Goal: Information Seeking & Learning: Learn about a topic

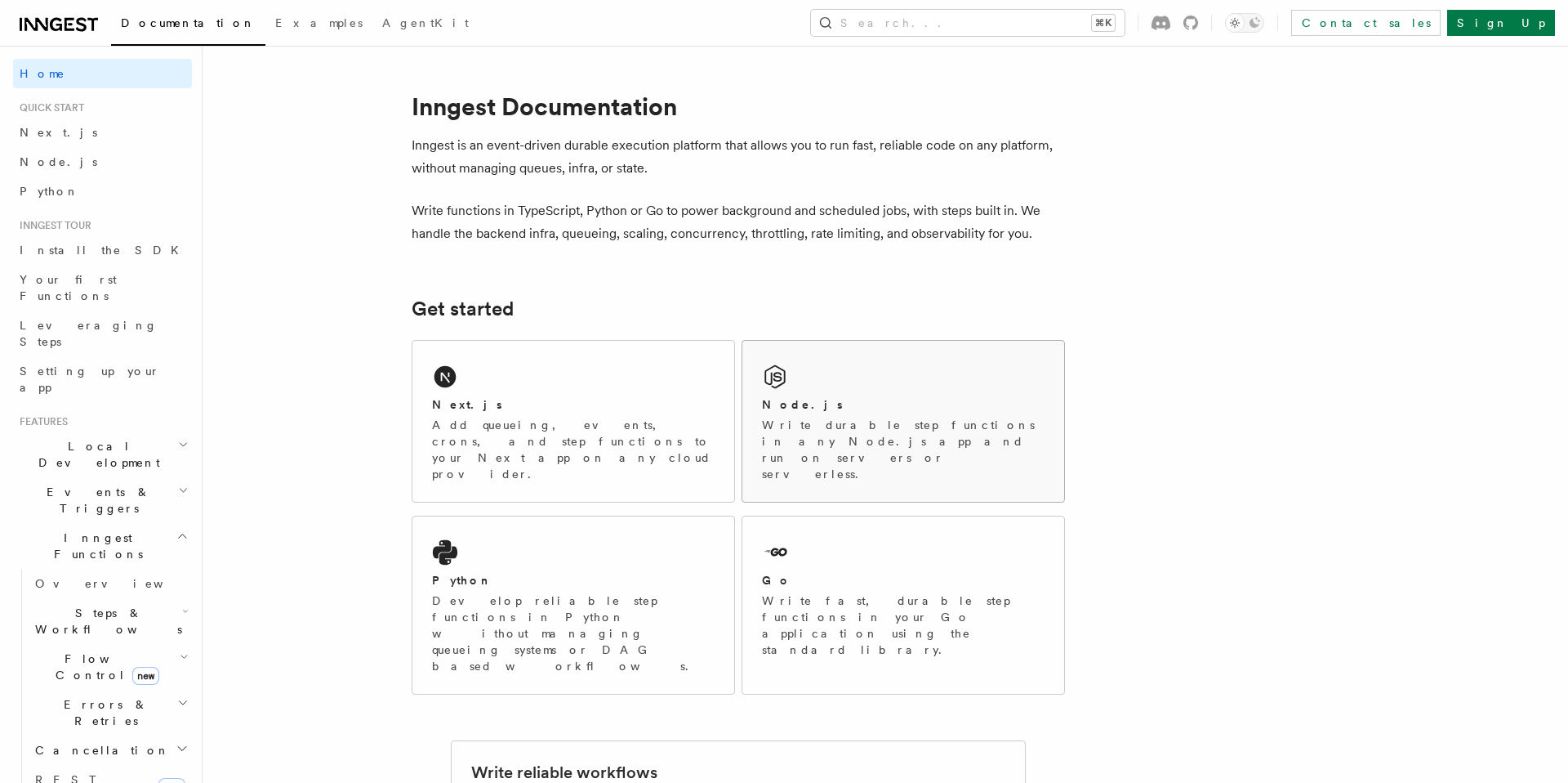
click at [766, 423] on p "Write durable step functions in any Node.js app and run on servers or serverles…" at bounding box center [903, 450] width 283 height 66
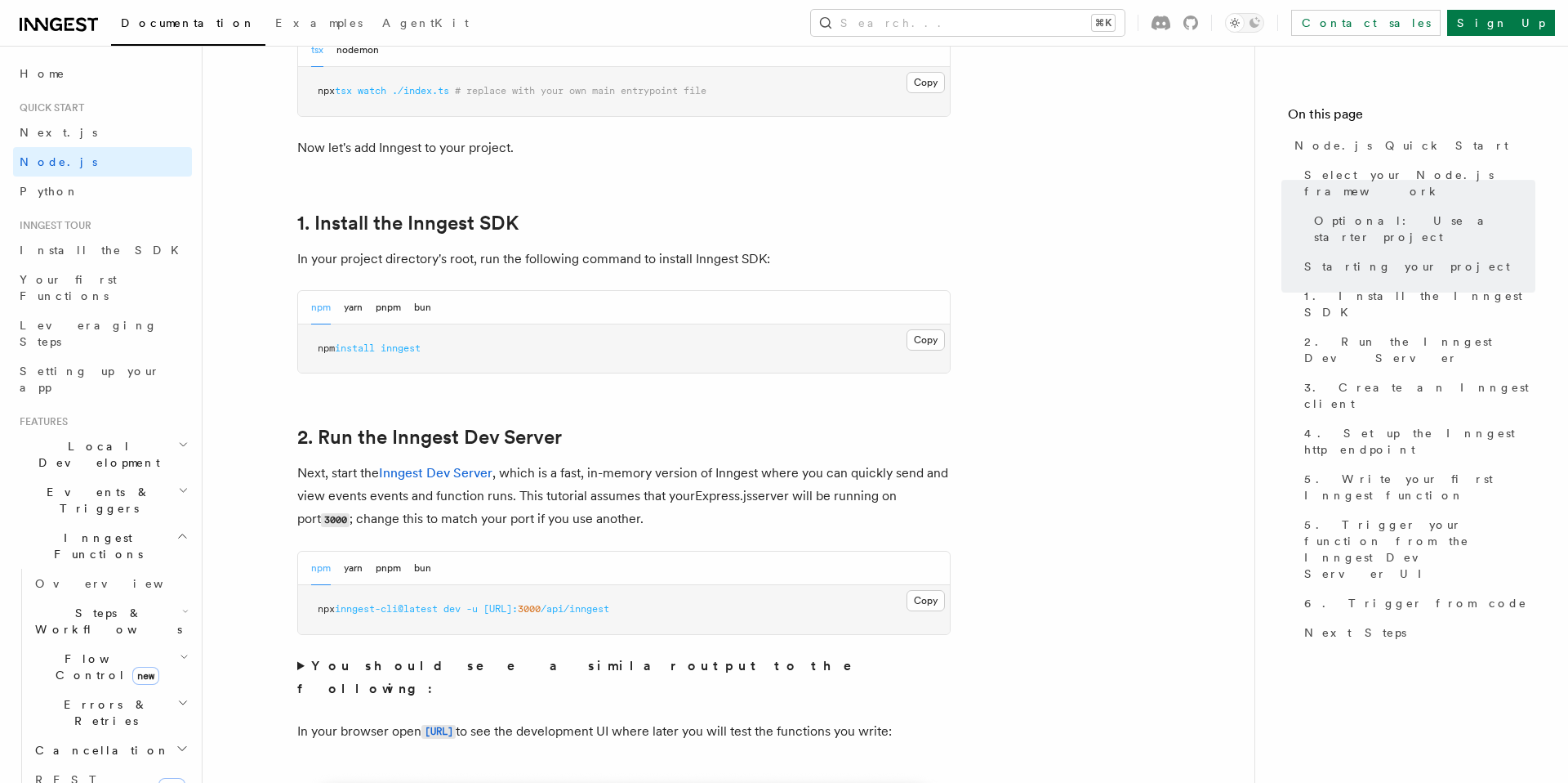
scroll to position [929, 0]
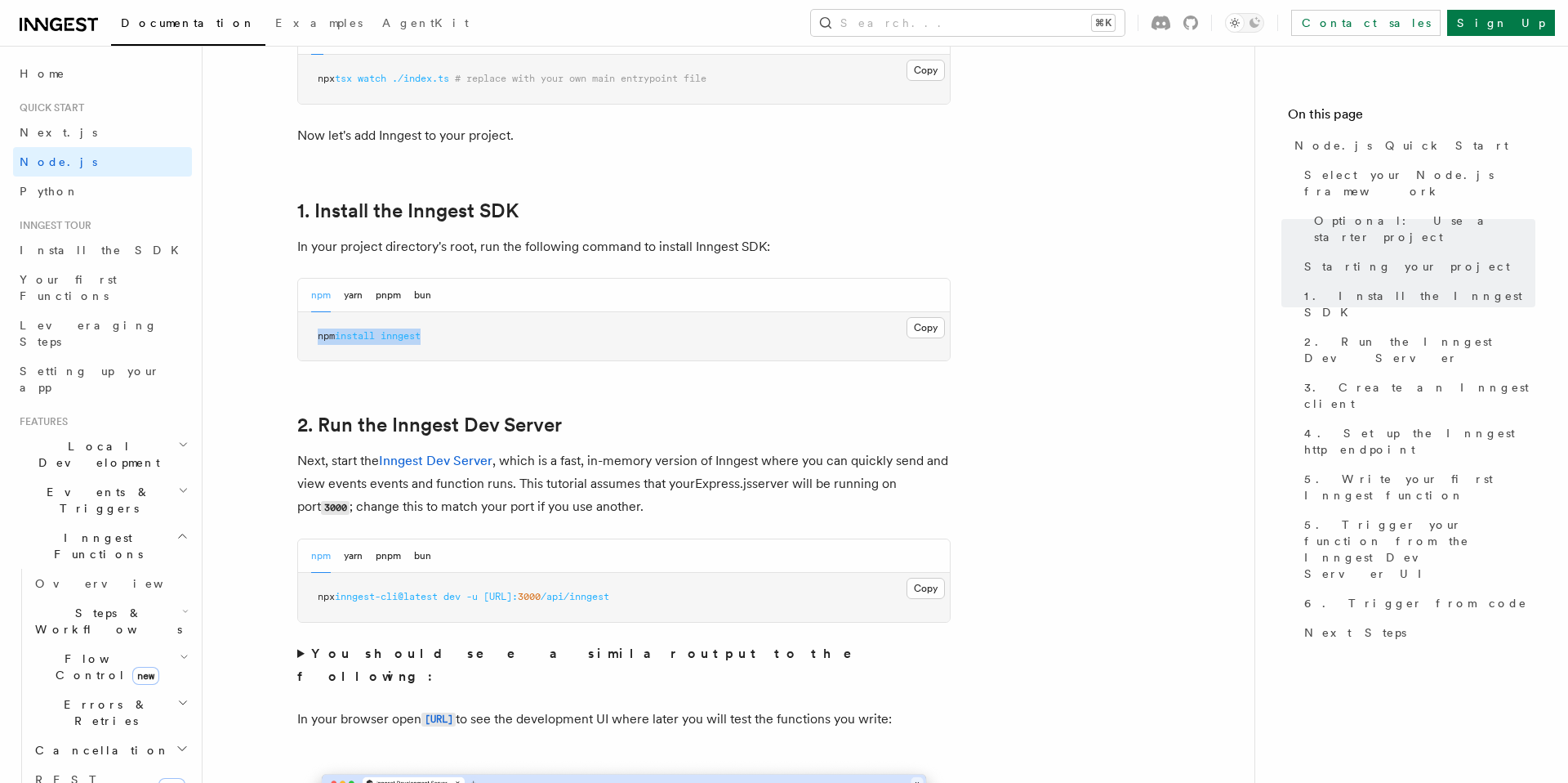
drag, startPoint x: 451, startPoint y: 342, endPoint x: 271, endPoint y: 342, distance: 180.0
copy span "npm install inngest"
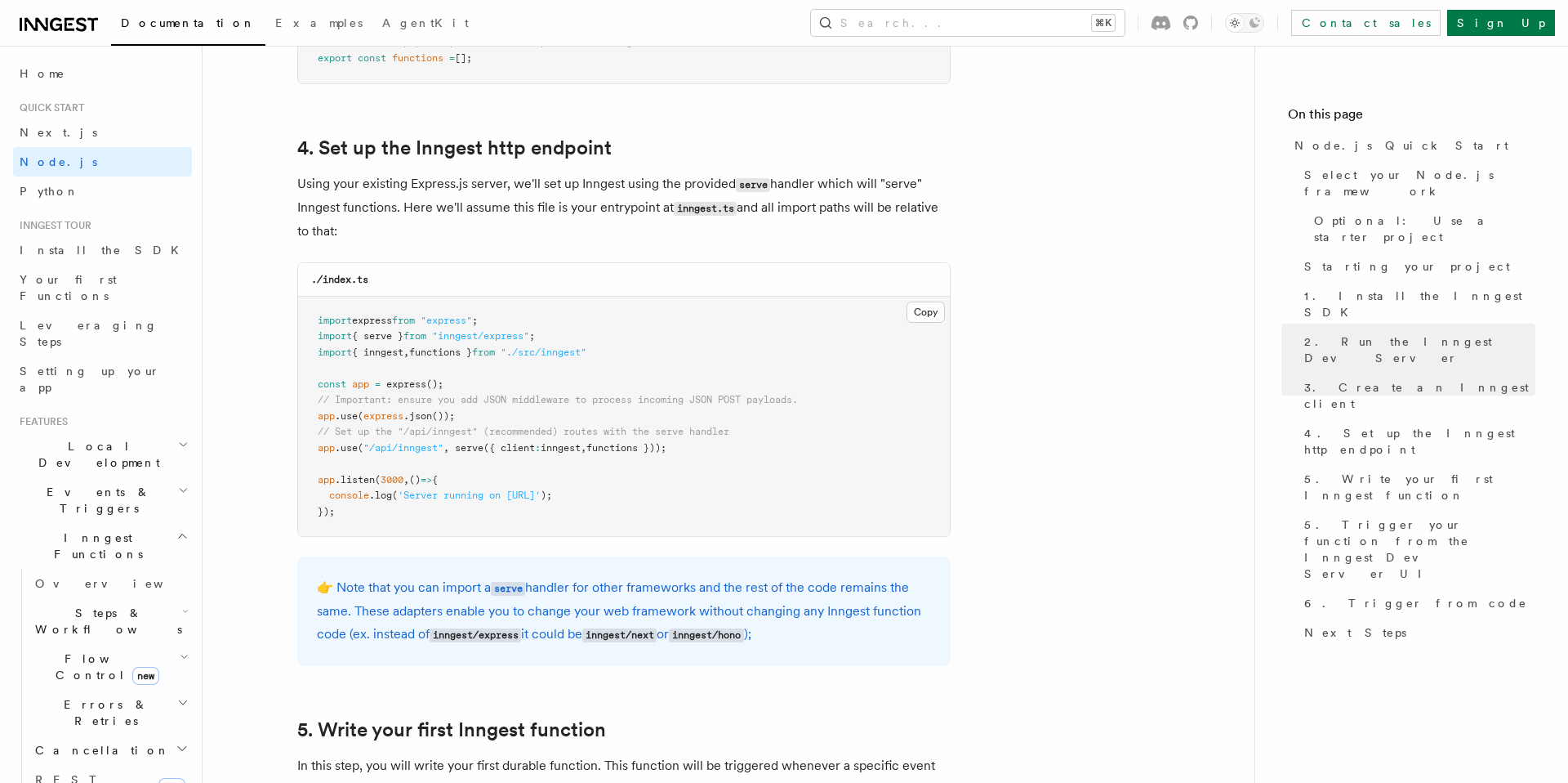
scroll to position [2407, 0]
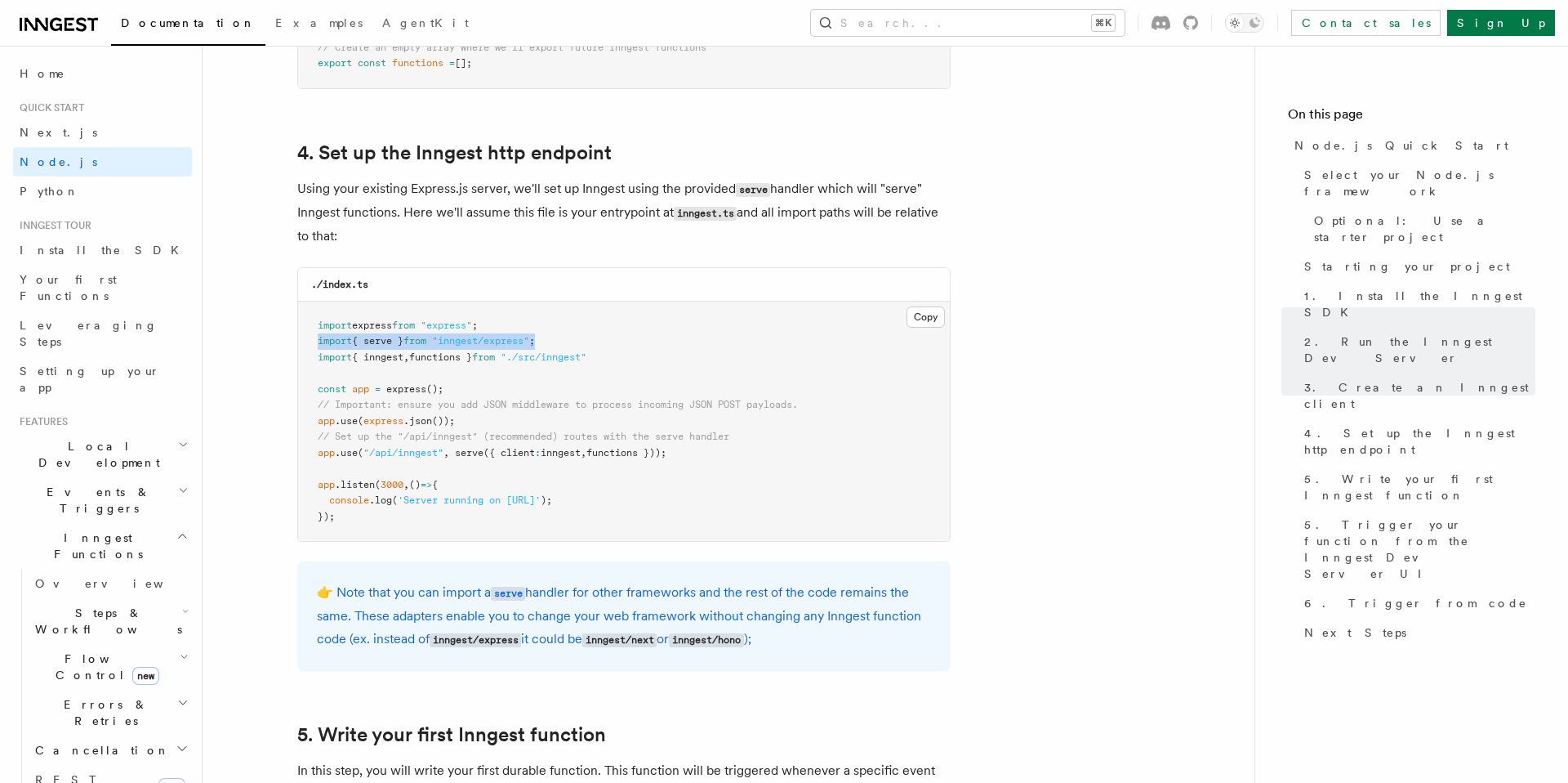
drag, startPoint x: 567, startPoint y: 336, endPoint x: 317, endPoint y: 342, distance: 250.1
click at [317, 342] on pre "import express from "express" ; import { serve } from "inngest/express" ; impor…" at bounding box center [624, 422] width 652 height 240
copy span "import { serve } from "inngest/express" ;"
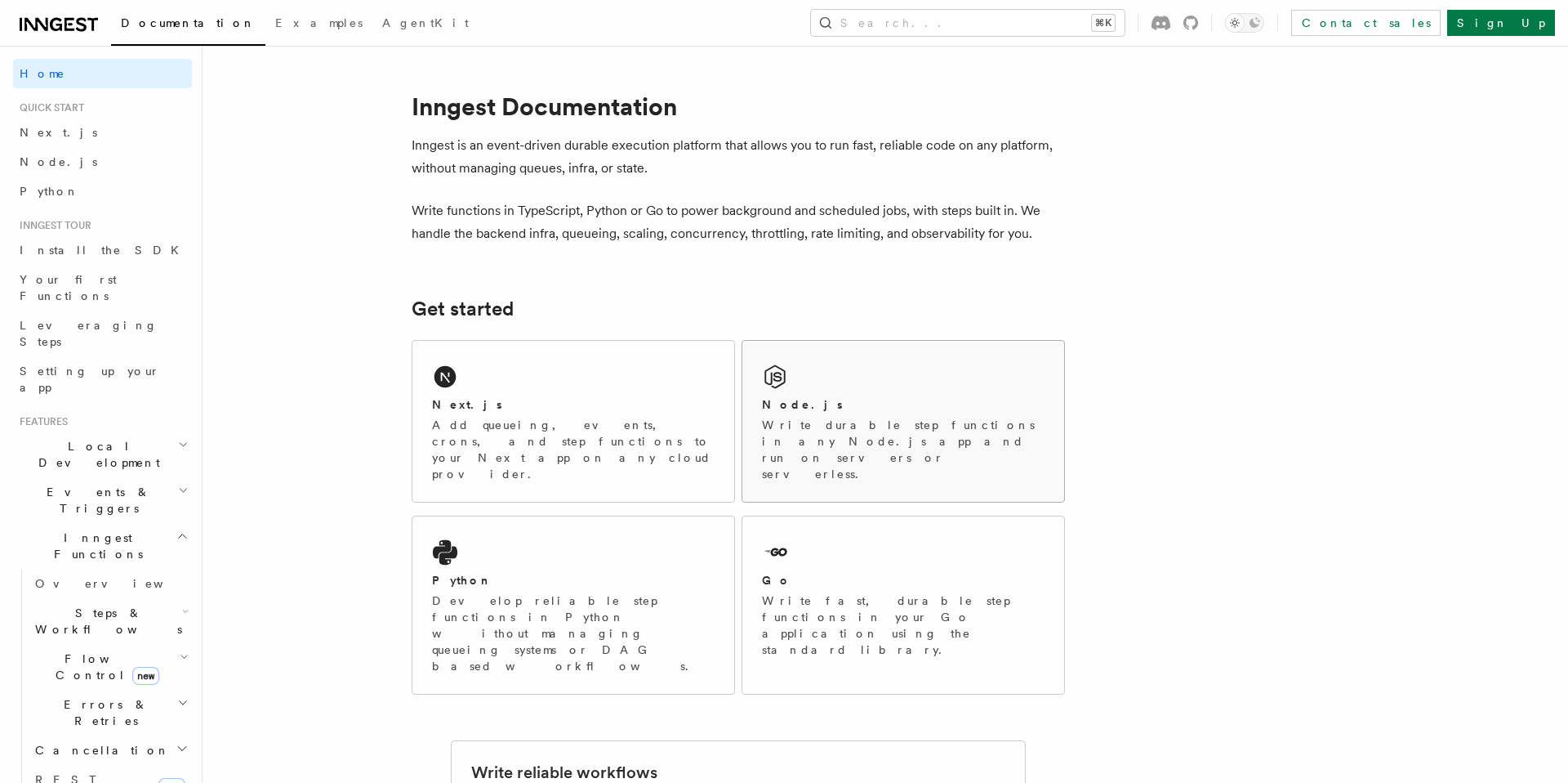
click at [794, 401] on h2 "Node.js" at bounding box center [802, 404] width 81 height 16
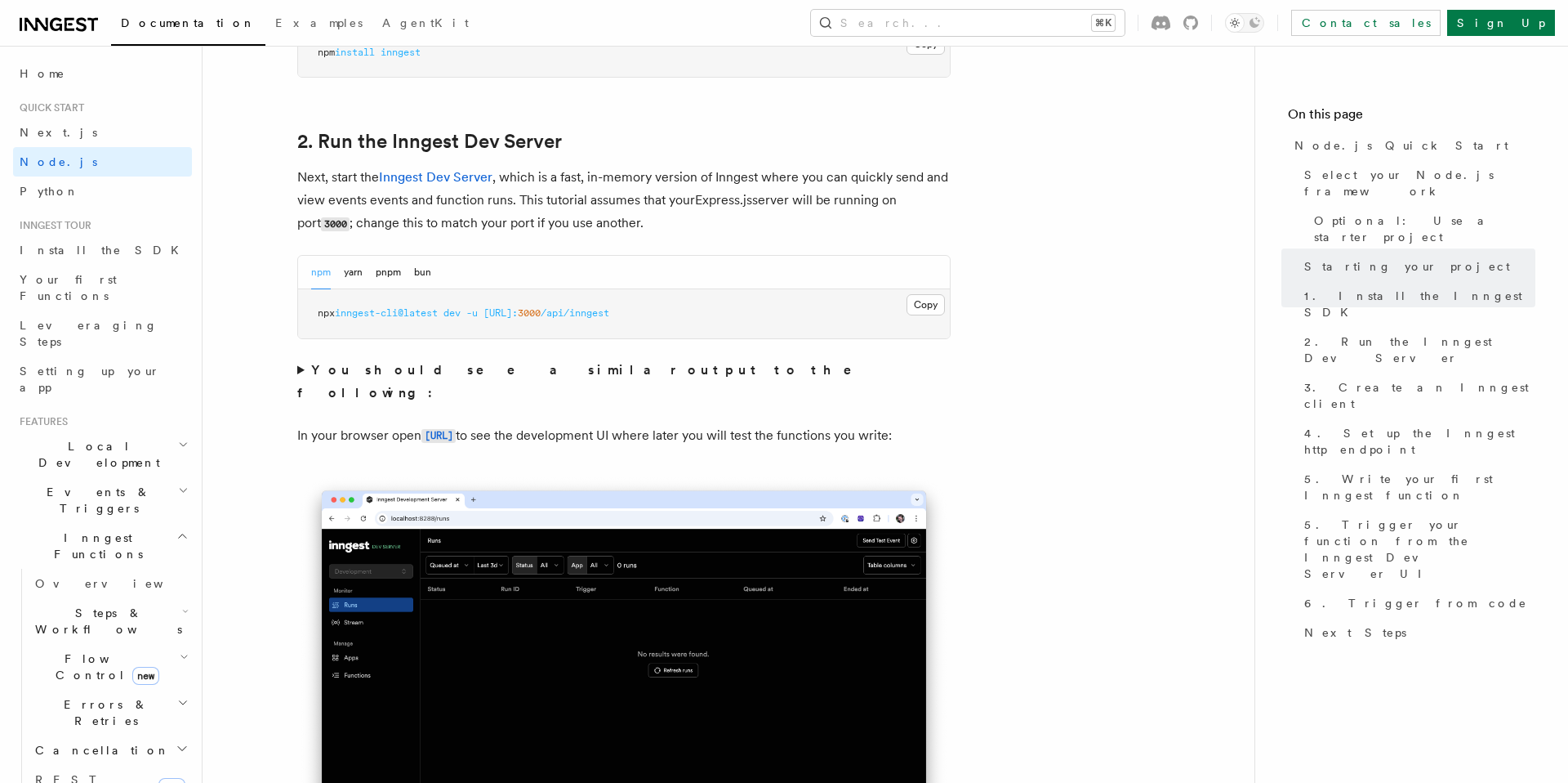
scroll to position [1211, 0]
click at [393, 277] on button "pnpm" at bounding box center [388, 272] width 26 height 33
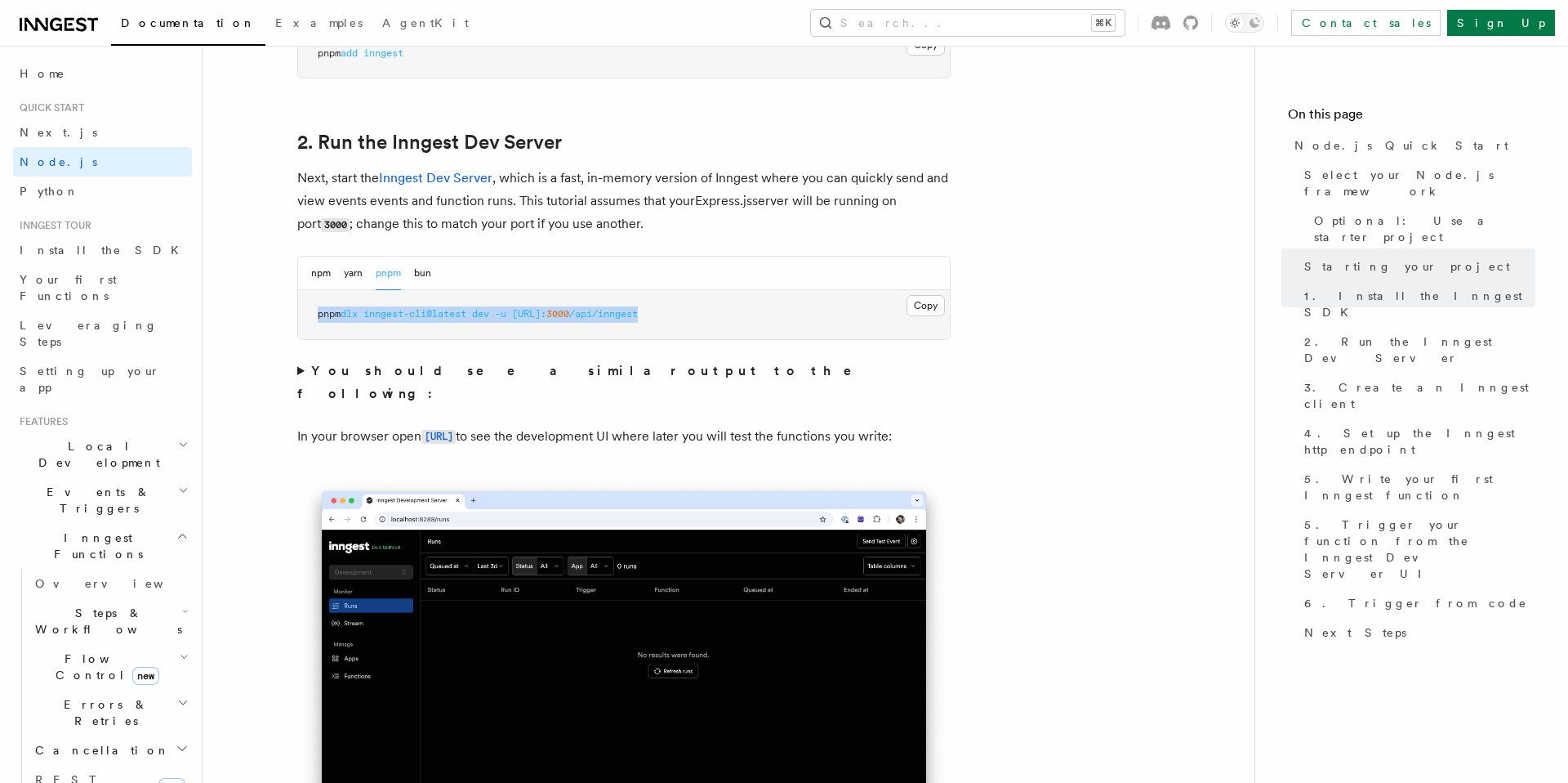
drag, startPoint x: 730, startPoint y: 313, endPoint x: 307, endPoint y: 317, distance: 423.0
click at [307, 317] on pre "pnpm dlx inngest-cli@latest dev -u [URL]: 3000 /api/inngest" at bounding box center [624, 314] width 652 height 49
click at [489, 314] on span "dev" at bounding box center [481, 313] width 17 height 11
drag, startPoint x: 502, startPoint y: 314, endPoint x: 290, endPoint y: 313, distance: 212.0
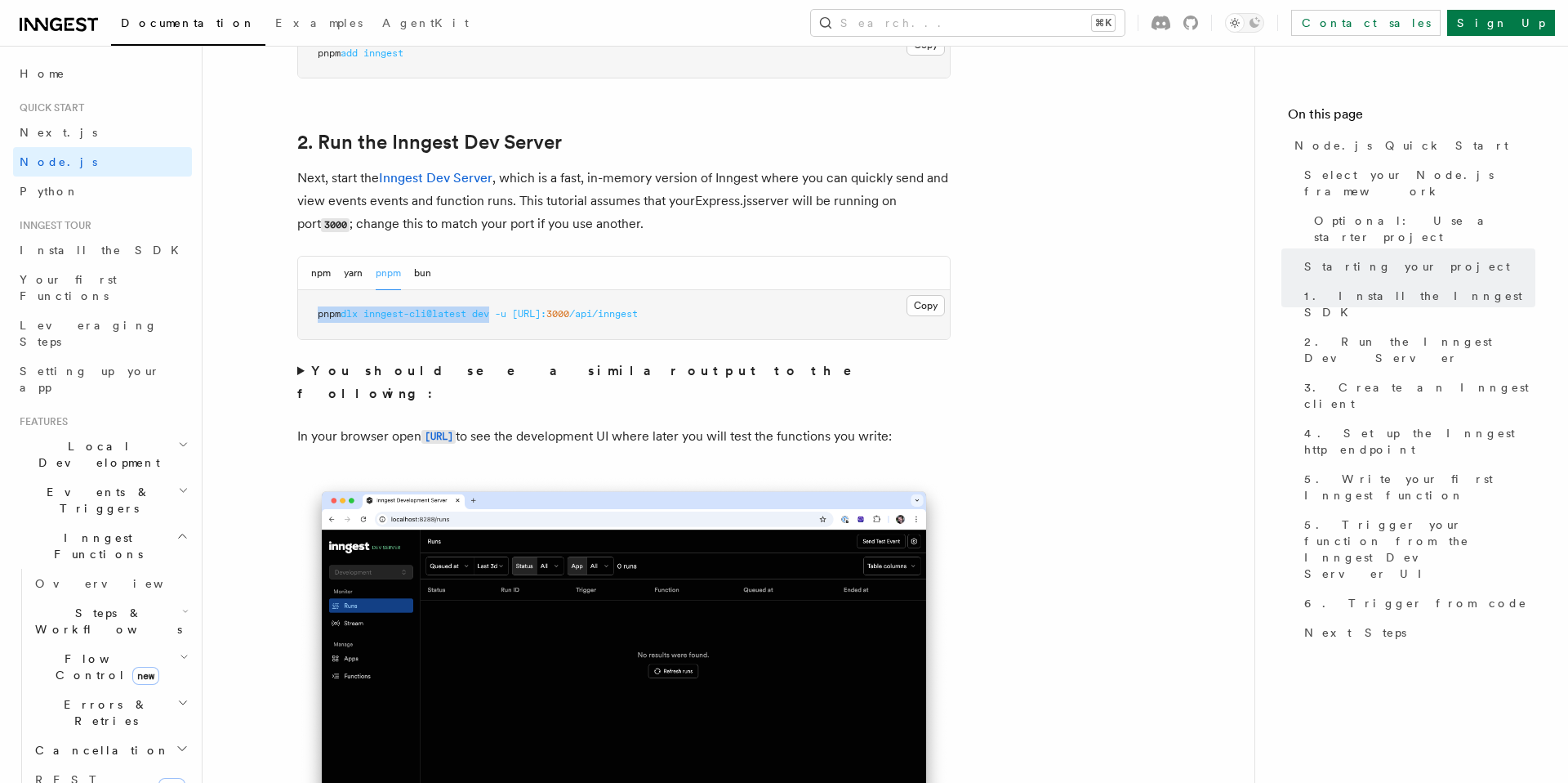
copy span "pnpm dlx inngest-cli@latest dev"
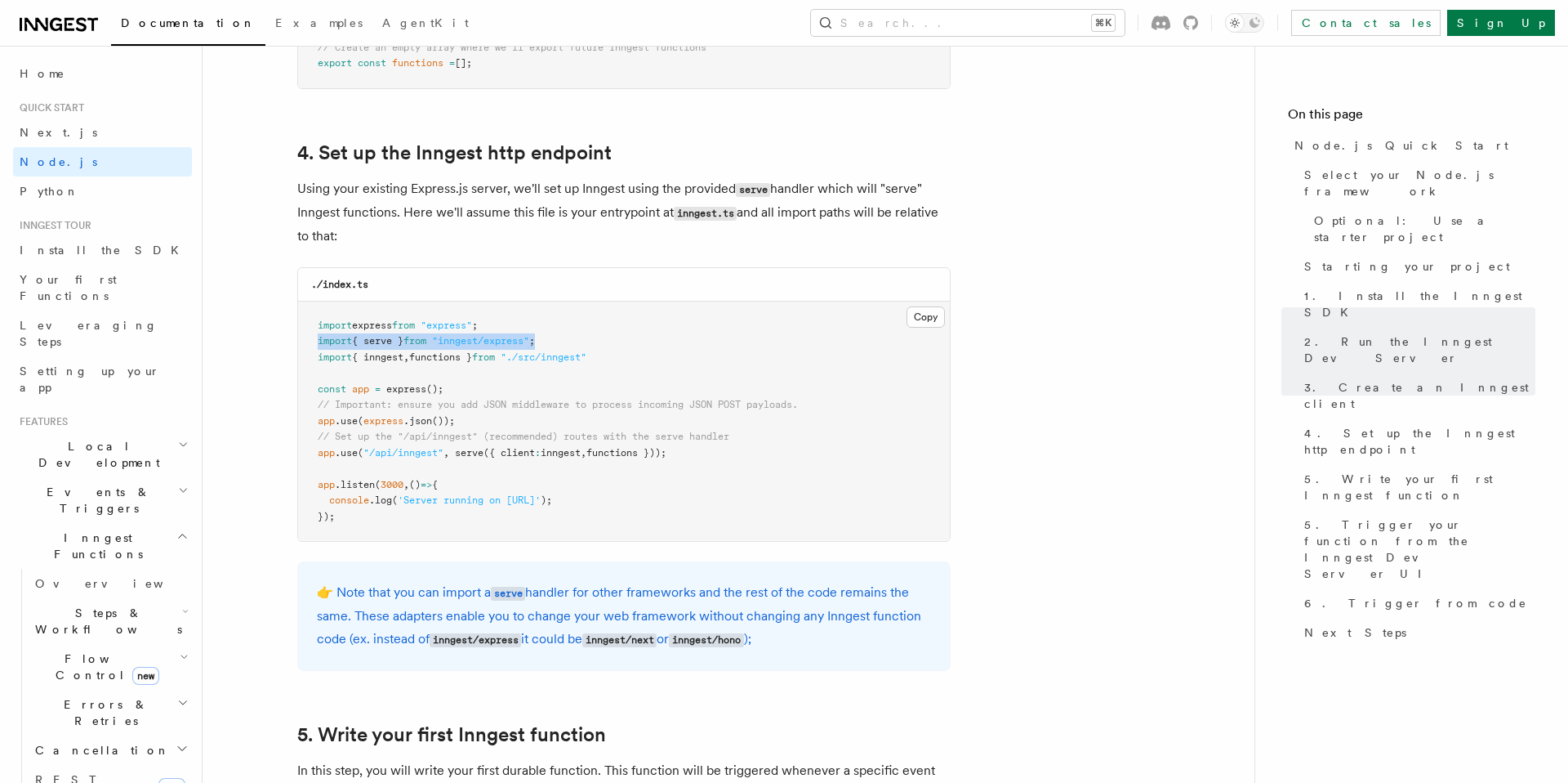
scroll to position [557, 0]
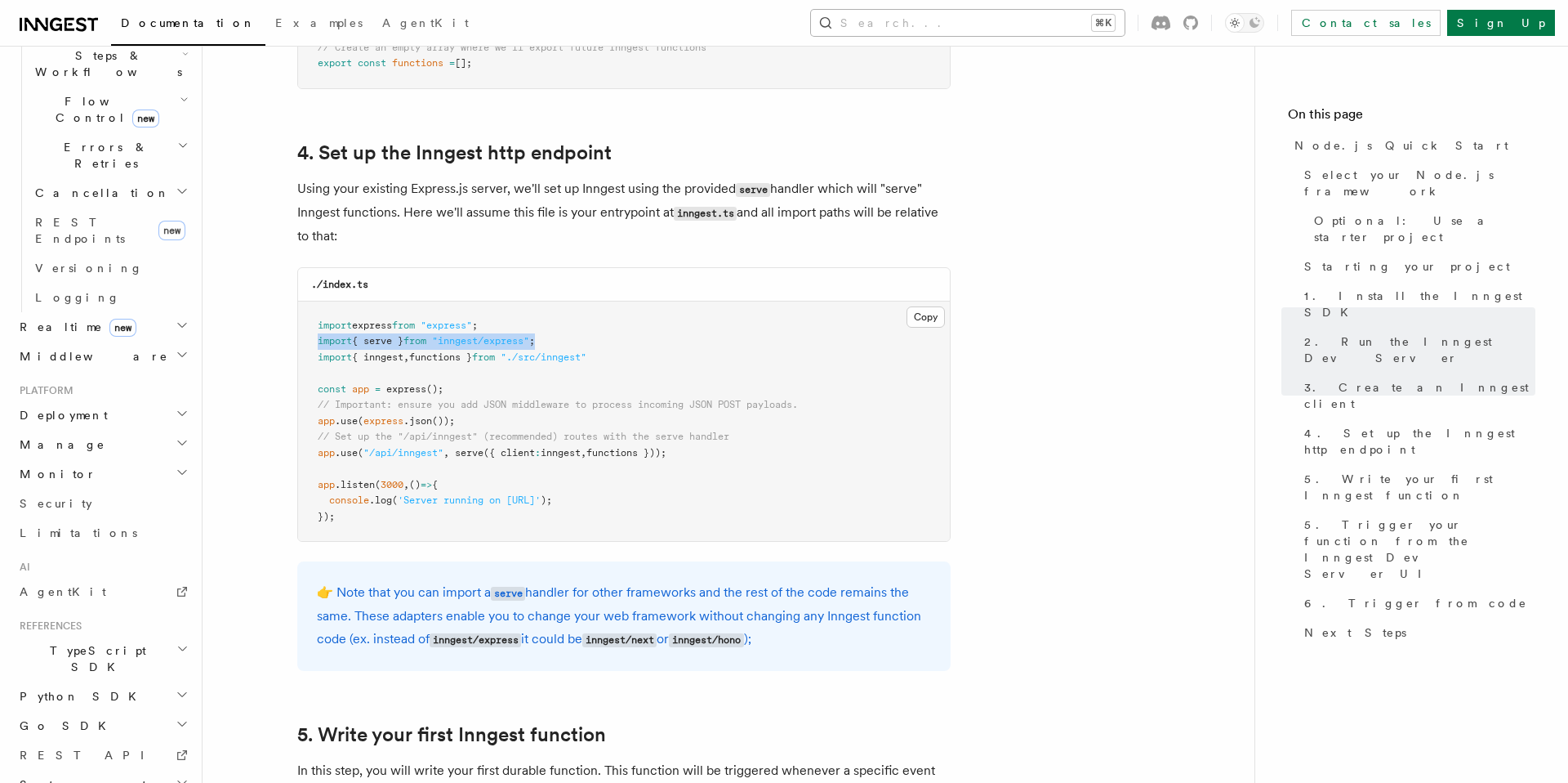
click at [1040, 23] on button "Search... ⌘K" at bounding box center [967, 22] width 313 height 26
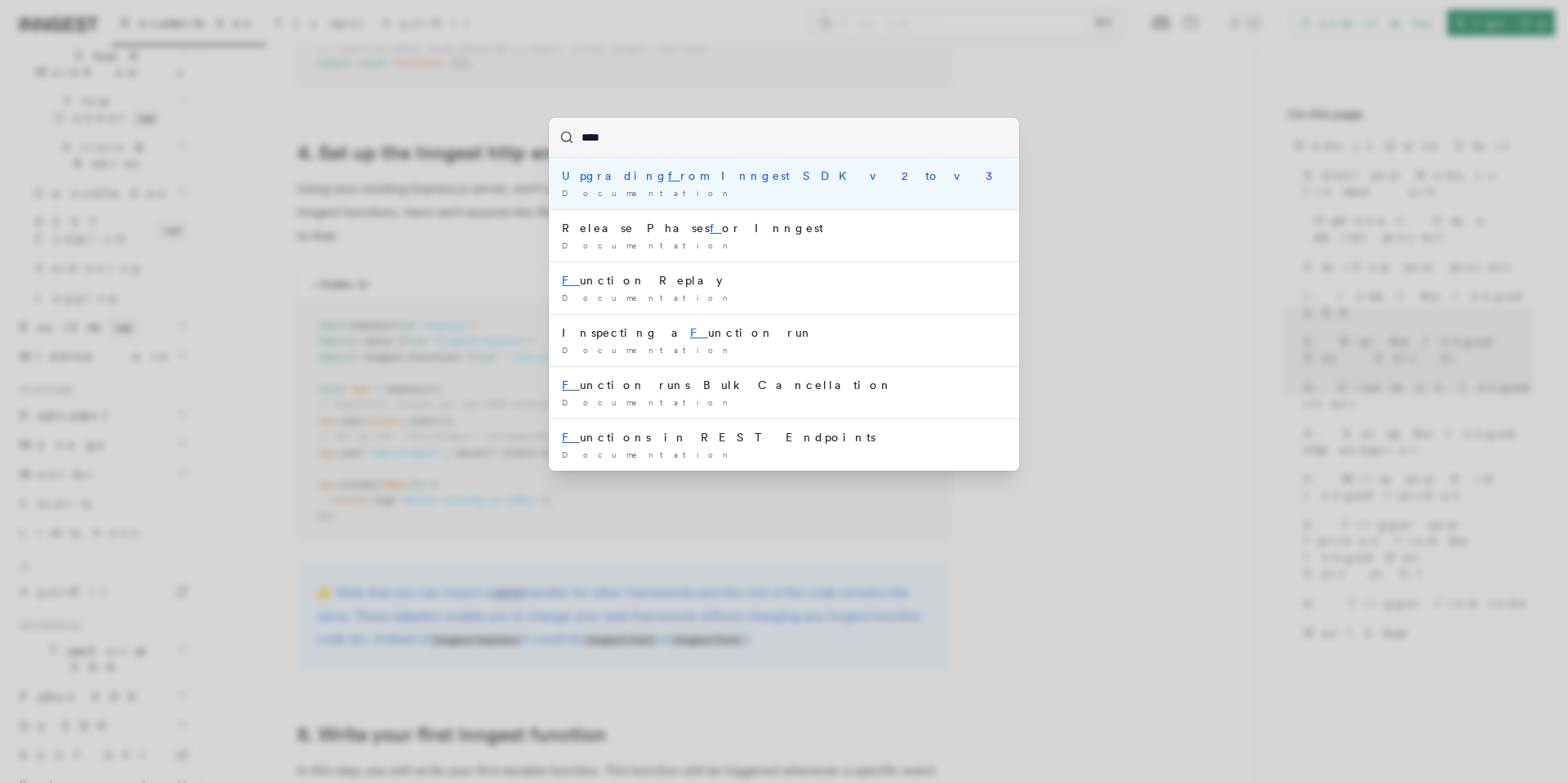
type input "*****"
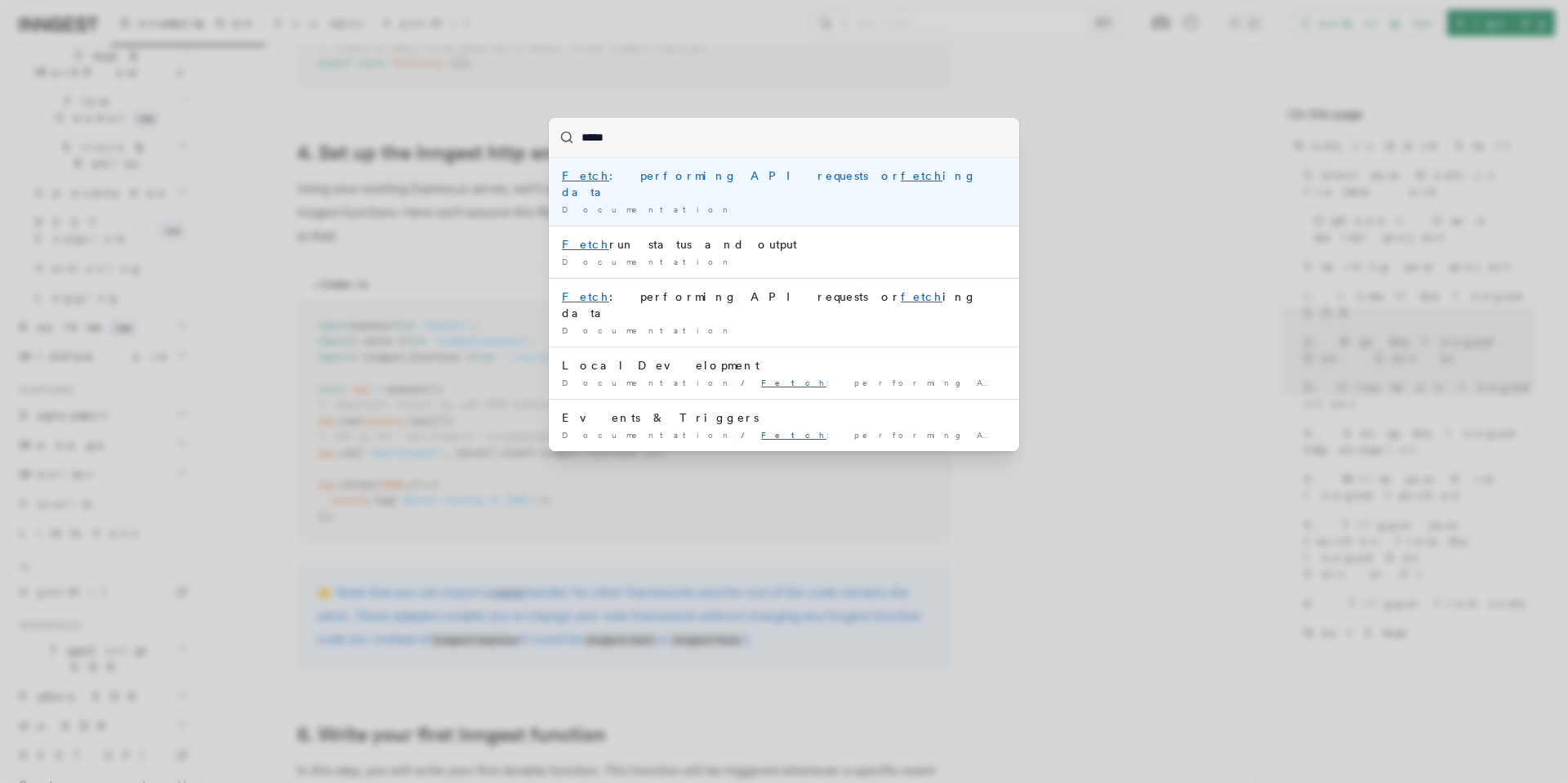
click at [851, 207] on li "Fetch : performing API requests or fetch ing data Documentation /" at bounding box center [784, 191] width 470 height 68
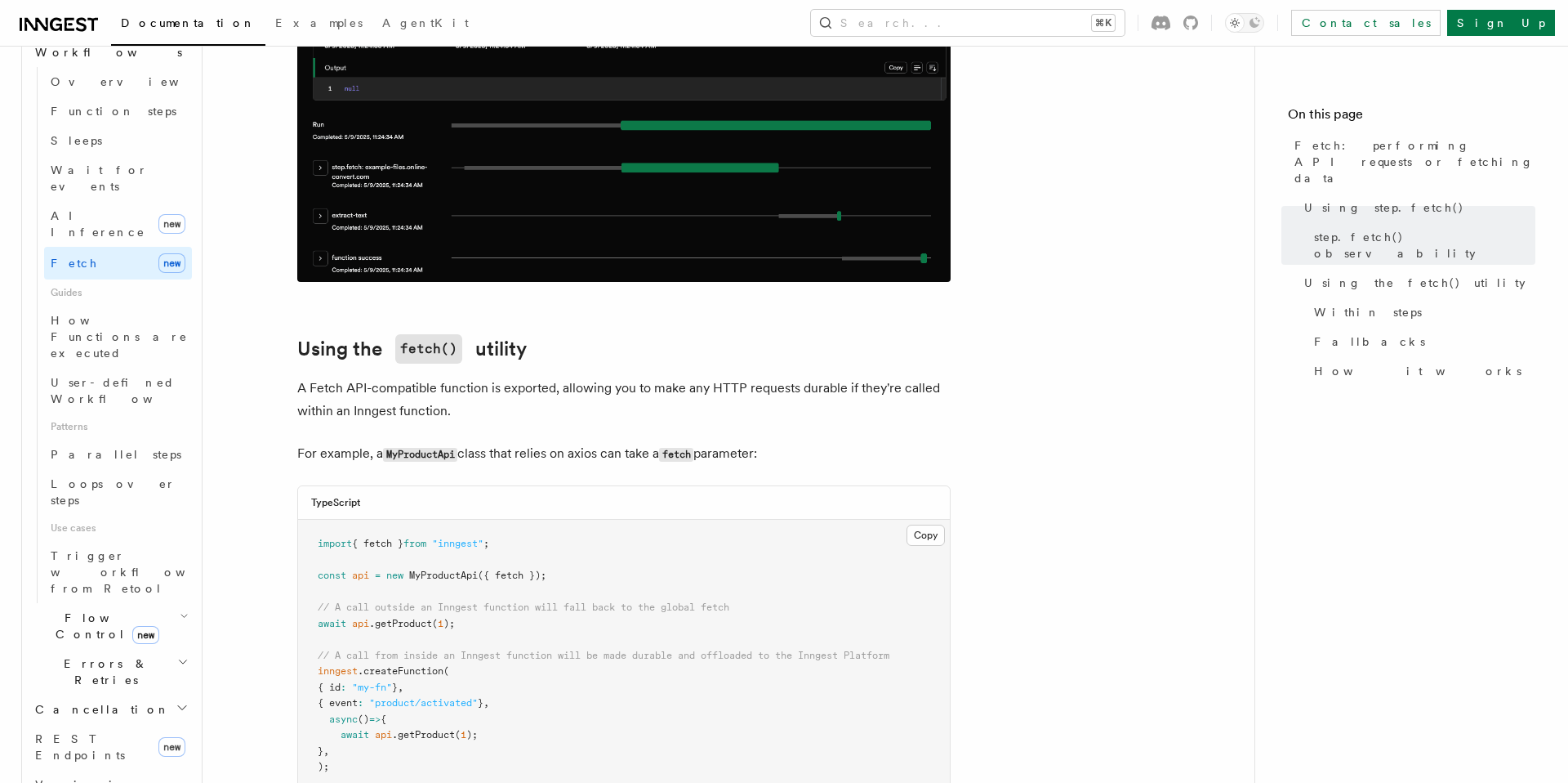
scroll to position [583, 0]
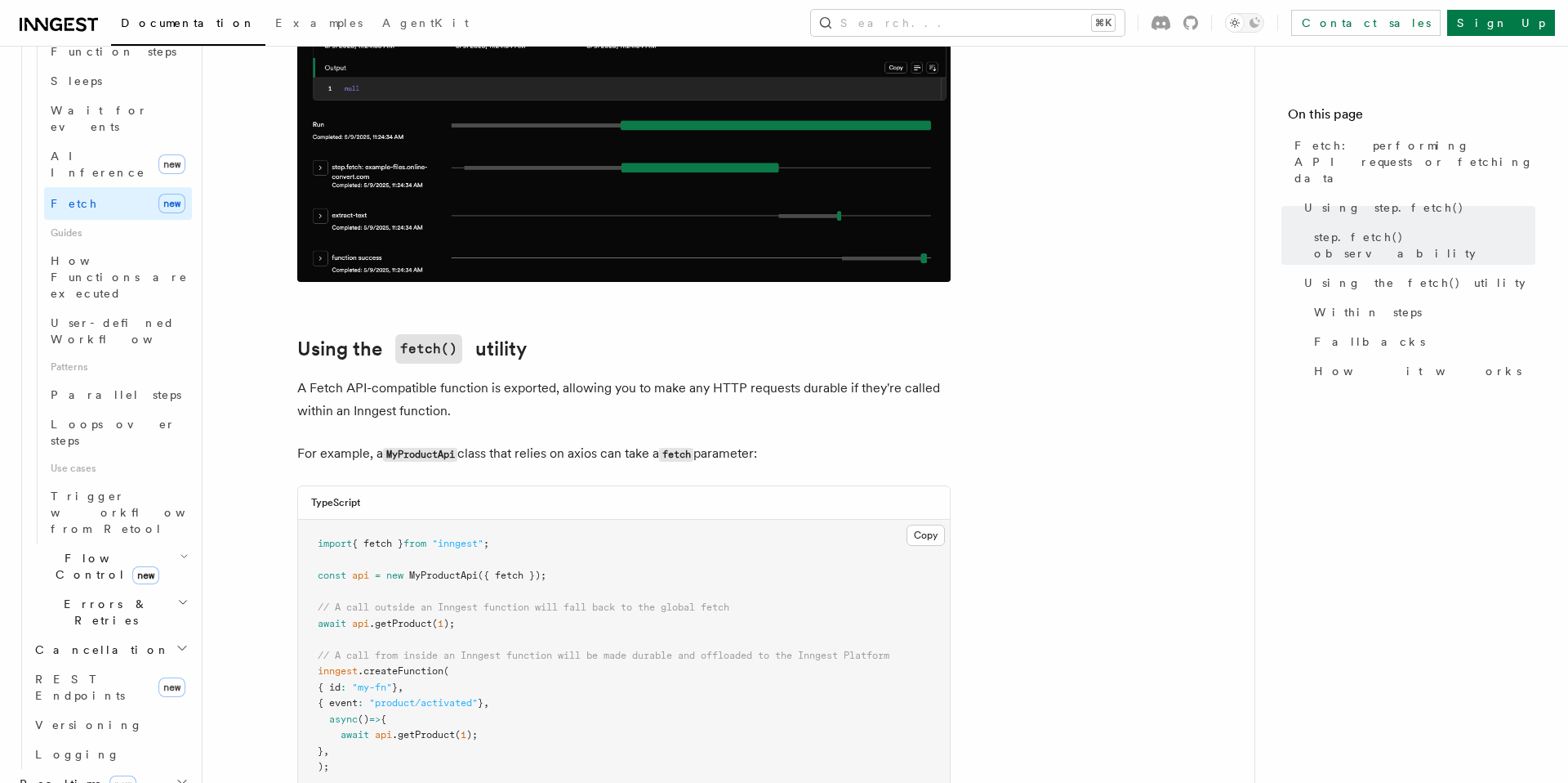
scroll to position [635, 0]
click at [148, 545] on h2 "Flow Control new" at bounding box center [110, 568] width 164 height 46
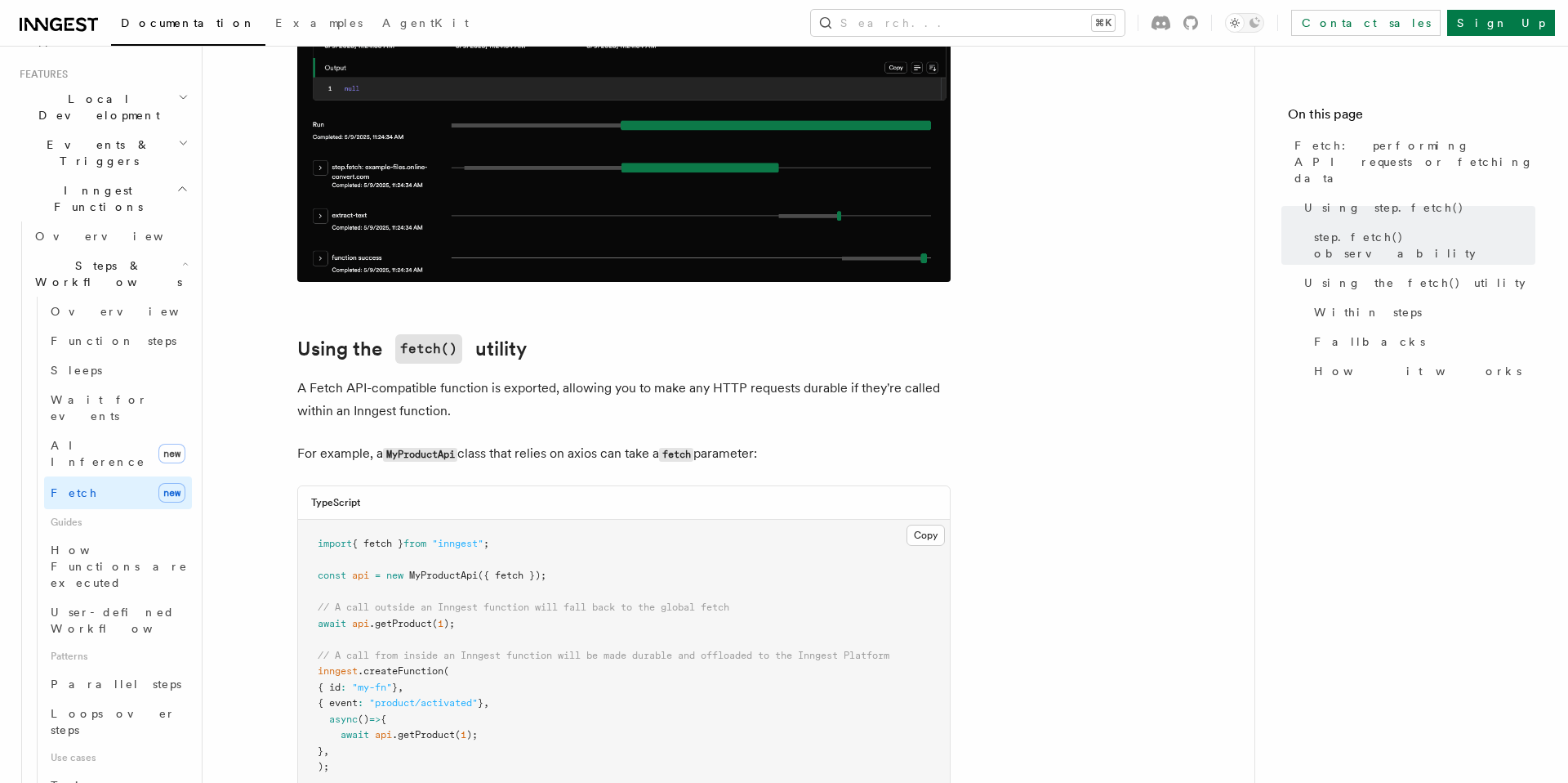
scroll to position [342, 0]
click at [122, 435] on link "AI Inference new" at bounding box center [117, 458] width 148 height 46
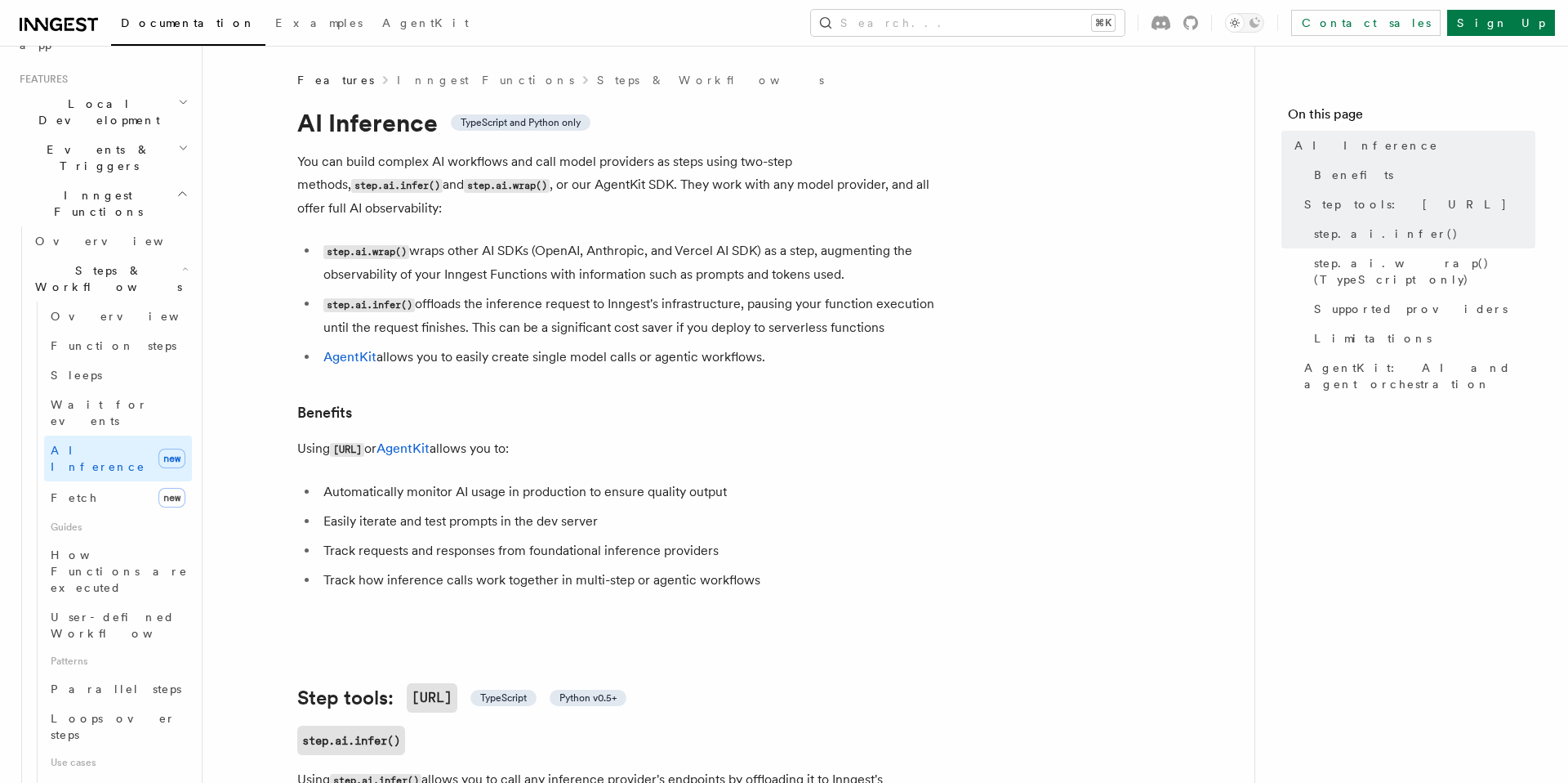
click at [79, 22] on icon at bounding box center [81, 24] width 10 height 14
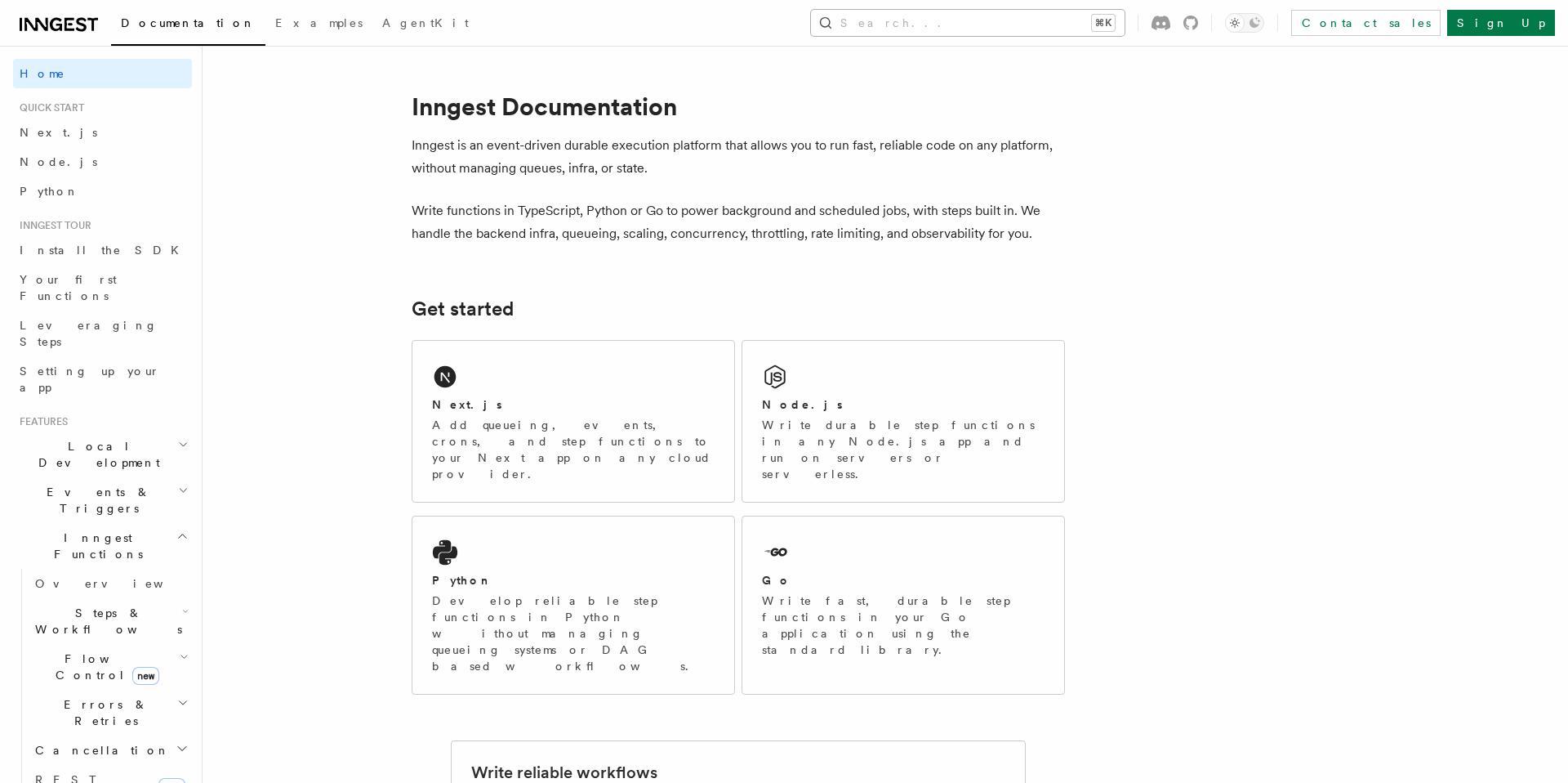
click at [992, 31] on button "Search... ⌘K" at bounding box center [967, 22] width 313 height 26
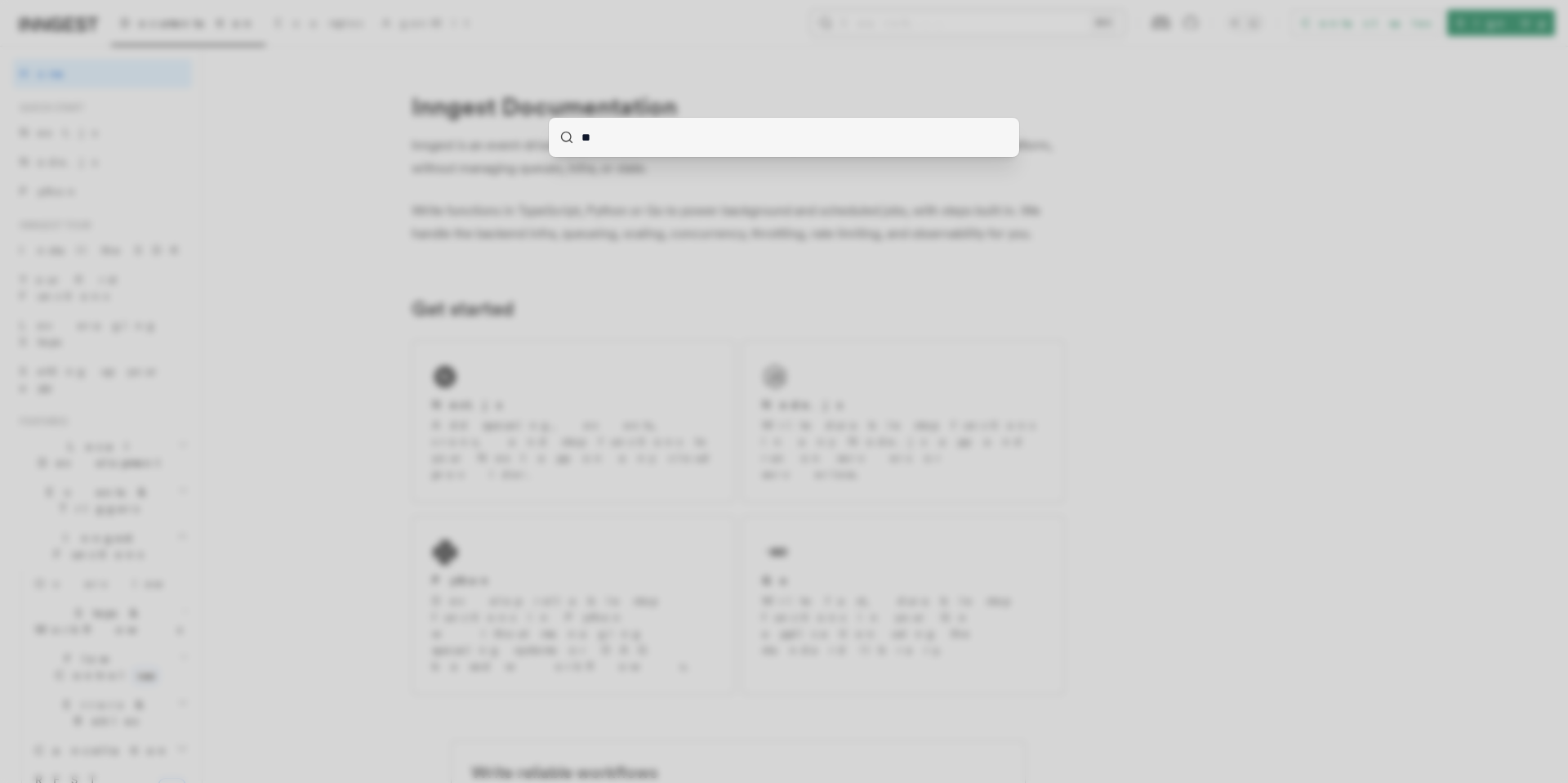
type input "***"
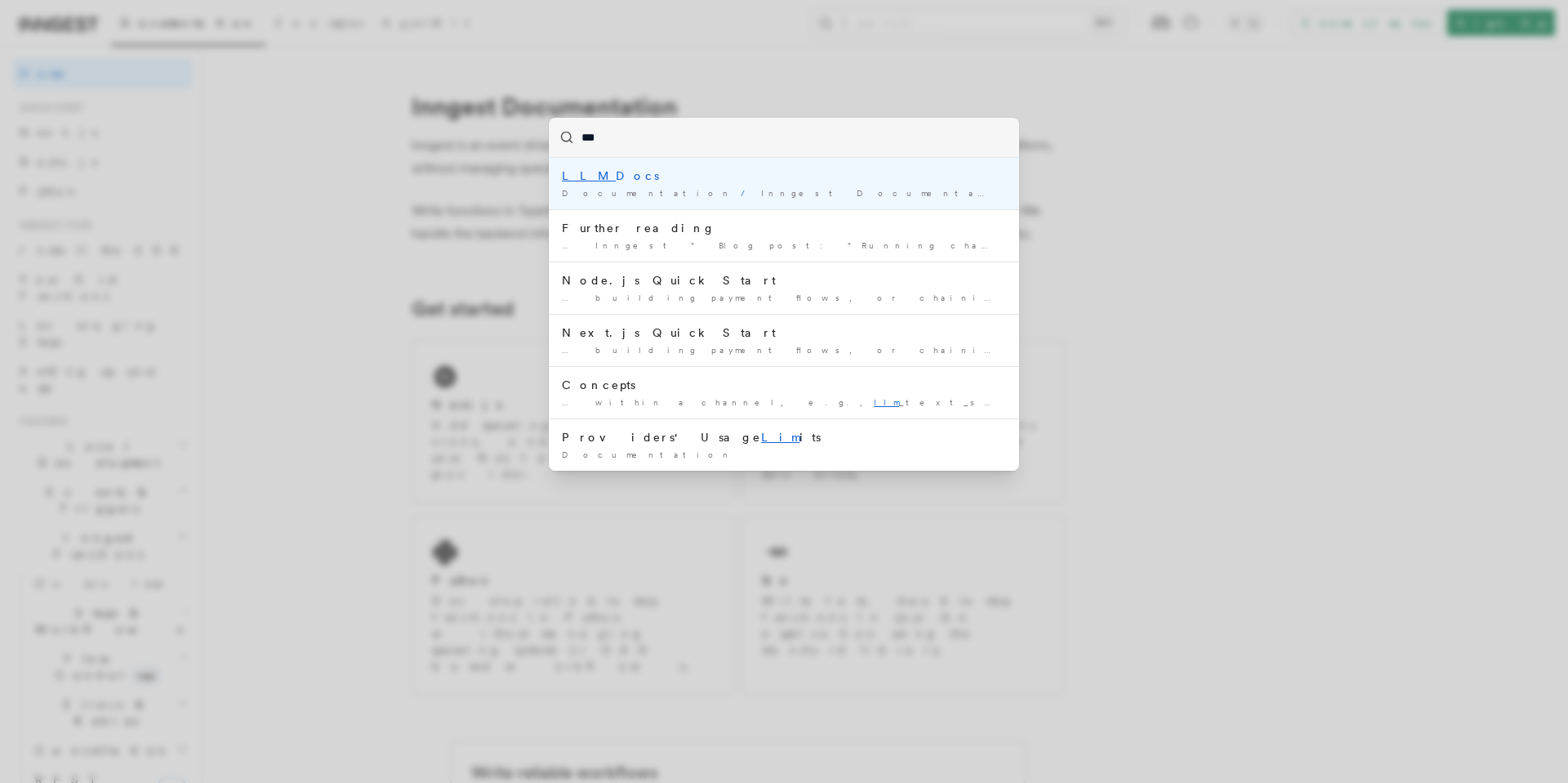
click at [578, 175] on mark "LLM" at bounding box center [588, 176] width 54 height 13
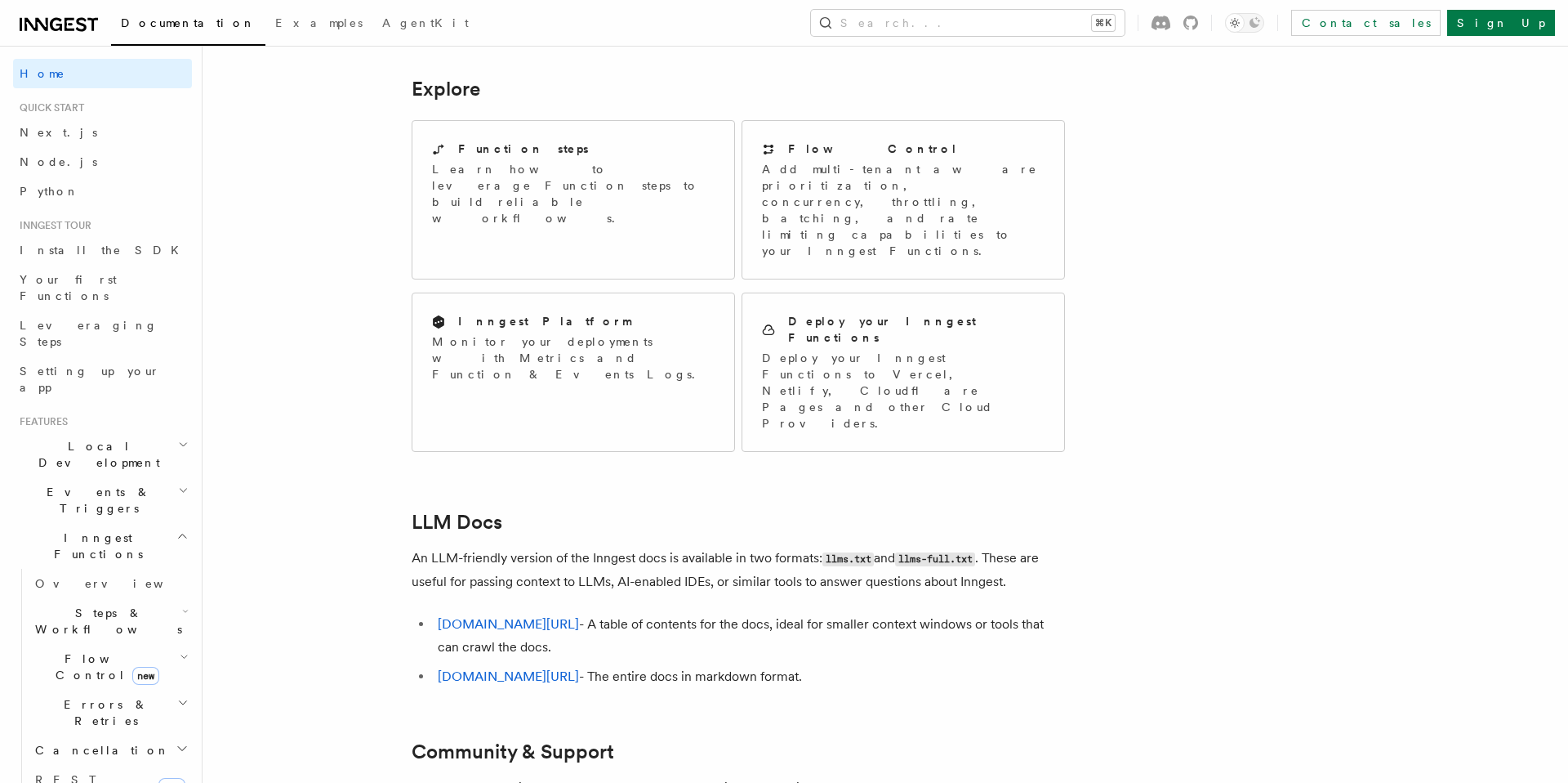
scroll to position [1302, 0]
